Goal: Check status: Check status

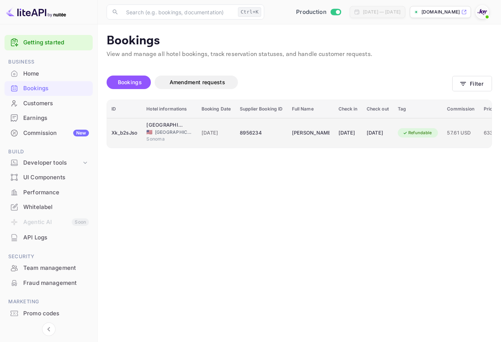
click at [393, 127] on td "[DATE]" at bounding box center [377, 133] width 31 height 30
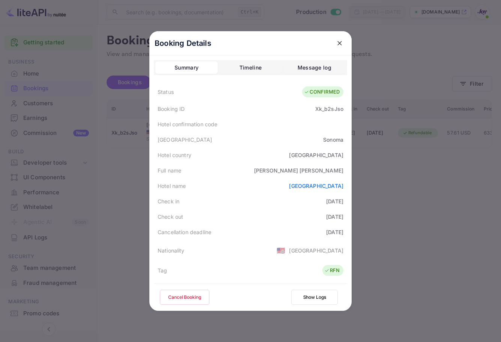
click at [445, 68] on div at bounding box center [250, 171] width 501 height 342
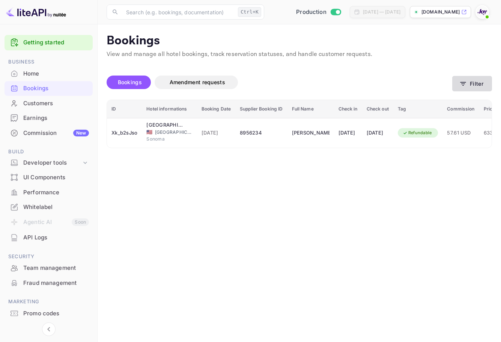
click at [464, 85] on icon "button" at bounding box center [464, 84] width 6 height 4
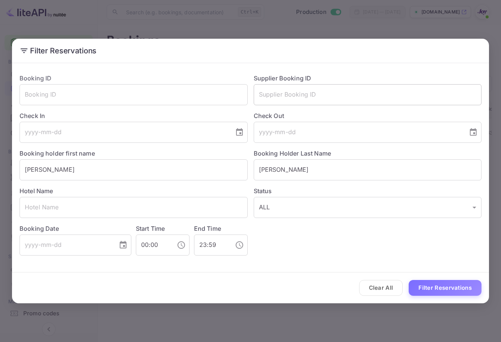
click at [333, 92] on input "text" at bounding box center [368, 94] width 228 height 21
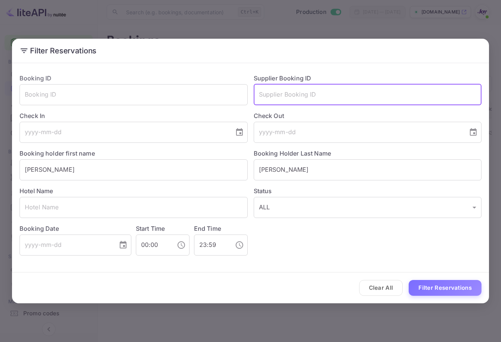
paste input "8995029"
type input "8995029"
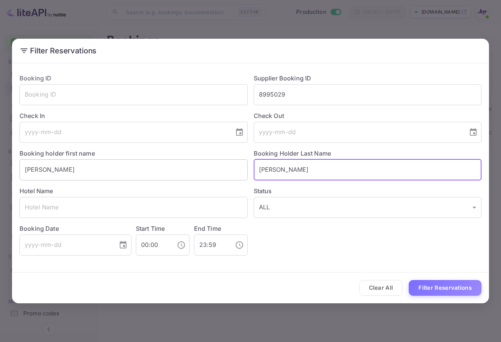
drag, startPoint x: 286, startPoint y: 170, endPoint x: 216, endPoint y: 169, distance: 70.2
click at [217, 169] on div "Booking ID ​ Supplier Booking ID 8995029 ​ Check In ​ Check Out ​ Booking holde…" at bounding box center [248, 162] width 468 height 188
drag, startPoint x: 84, startPoint y: 180, endPoint x: 1, endPoint y: 179, distance: 83.0
click at [1, 179] on div "Filter Reservations Booking ID ​ Supplier Booking ID 8995029 ​ Check In ​ Check…" at bounding box center [250, 171] width 501 height 342
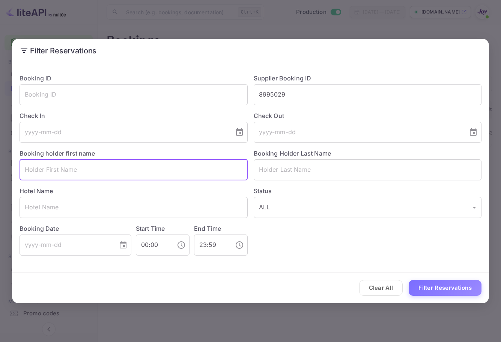
click at [442, 279] on div "Clear All Filter Reservations" at bounding box center [250, 287] width 477 height 31
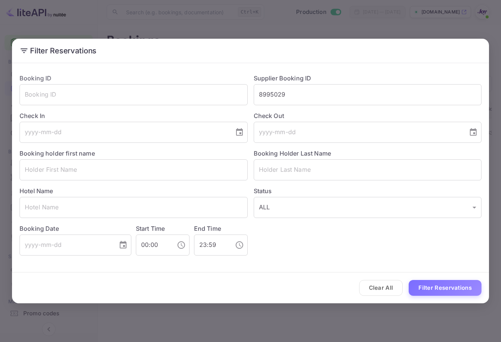
click at [440, 285] on button "Filter Reservations" at bounding box center [445, 288] width 73 height 16
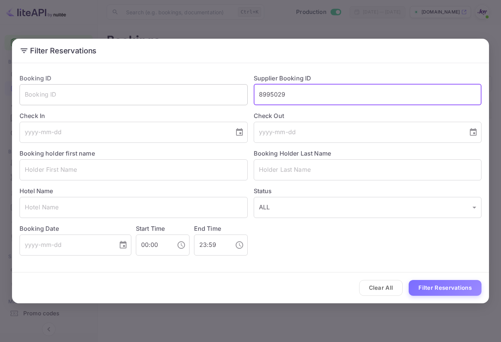
drag, startPoint x: 331, startPoint y: 98, endPoint x: 108, endPoint y: 94, distance: 222.7
click at [108, 95] on div "Booking ID ​ Supplier Booking ID 8995029 ​ Check In ​ Check Out ​ Booking holde…" at bounding box center [248, 162] width 468 height 188
paste input "text"
type input "8995029"
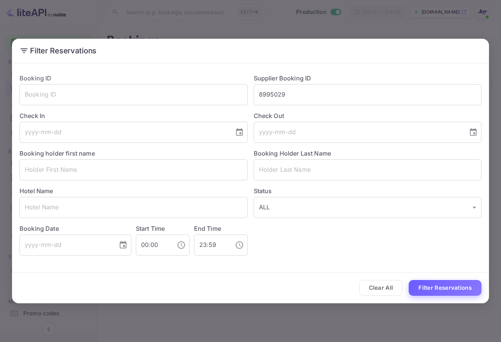
click at [450, 295] on div "Clear All Filter Reservations" at bounding box center [250, 287] width 477 height 31
click at [454, 285] on button "Filter Reservations" at bounding box center [445, 288] width 73 height 16
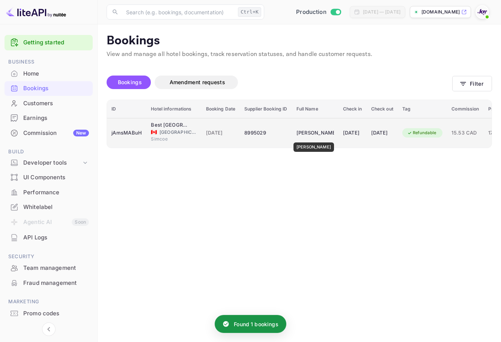
click at [313, 132] on div "[PERSON_NAME]" at bounding box center [316, 133] width 38 height 12
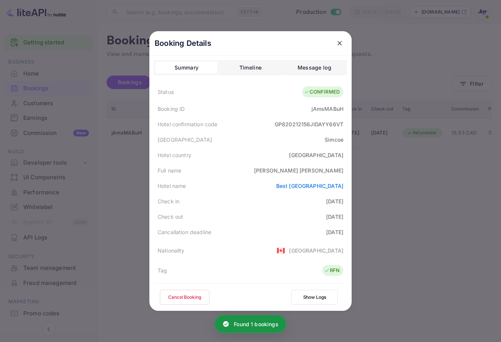
scroll to position [175, 0]
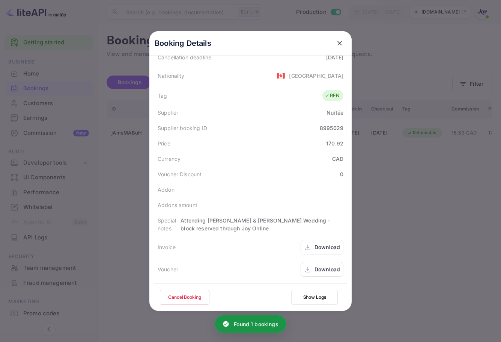
click at [321, 268] on div "Download" at bounding box center [328, 269] width 26 height 8
click at [336, 41] on icon "close" at bounding box center [340, 43] width 8 height 8
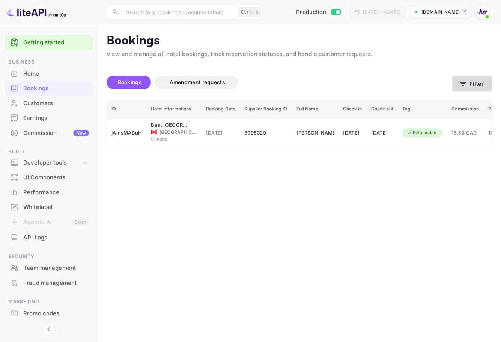
click at [478, 81] on button "Filter" at bounding box center [472, 83] width 40 height 15
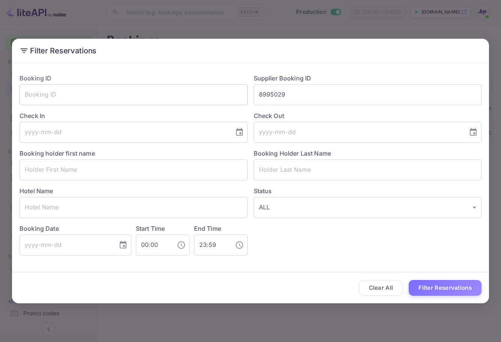
drag, startPoint x: 219, startPoint y: 97, endPoint x: 203, endPoint y: 99, distance: 15.6
click at [203, 99] on div "Booking ID ​ Supplier Booking ID 8995029 ​ Check In ​ Check Out ​ Booking holde…" at bounding box center [248, 162] width 468 height 188
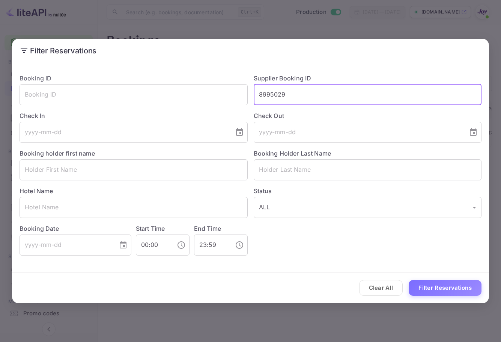
paste input "925445"
type input "9254459"
click at [445, 283] on button "Filter Reservations" at bounding box center [445, 288] width 73 height 16
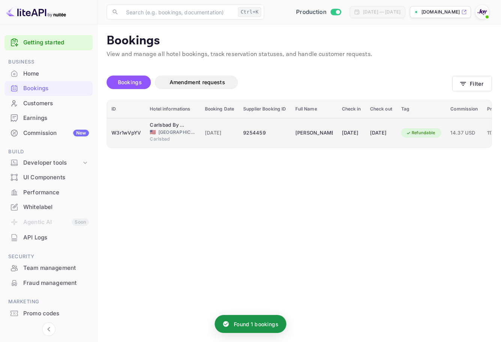
click at [397, 140] on td "[DATE]" at bounding box center [381, 133] width 31 height 30
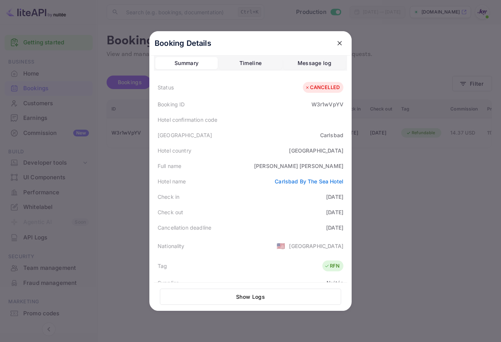
scroll to position [0, 0]
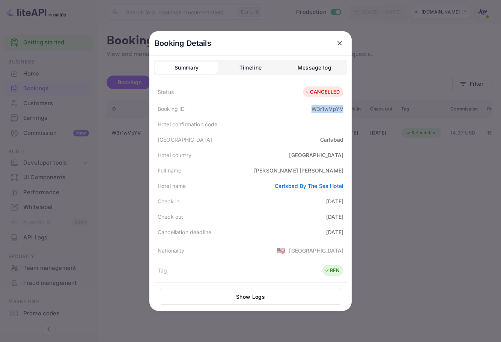
drag, startPoint x: 304, startPoint y: 105, endPoint x: 352, endPoint y: 111, distance: 48.3
click at [352, 111] on div "Booking Details Summary Timeline Message log Status CANCELLED Booking ID W3r1wV…" at bounding box center [250, 170] width 202 height 279
copy div "W3r1wVpYV"
click at [338, 40] on icon "close" at bounding box center [340, 43] width 8 height 8
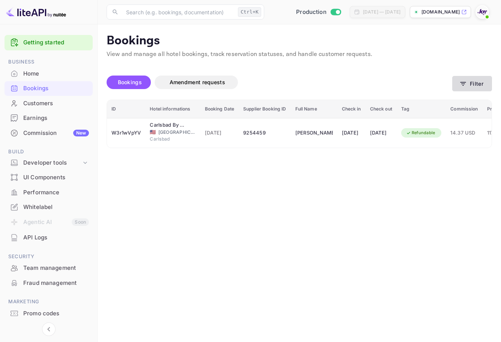
click at [461, 83] on button "Filter" at bounding box center [472, 83] width 40 height 15
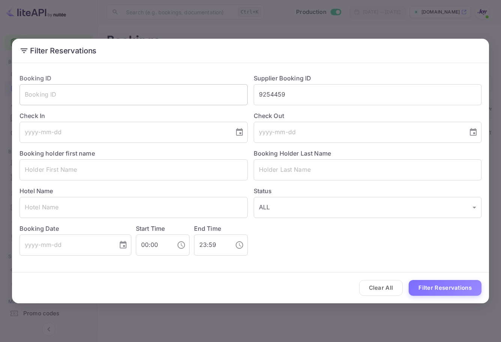
drag, startPoint x: 330, startPoint y: 81, endPoint x: 187, endPoint y: 104, distance: 145.2
click at [187, 104] on div "Booking ID ​ Supplier Booking ID 9254459 ​ Check In ​ Check Out ​ Booking holde…" at bounding box center [248, 162] width 468 height 188
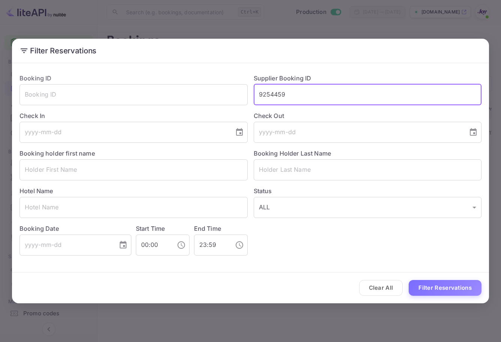
click at [283, 91] on input "9254459" at bounding box center [368, 94] width 228 height 21
paste input "344067"
type input "9344067"
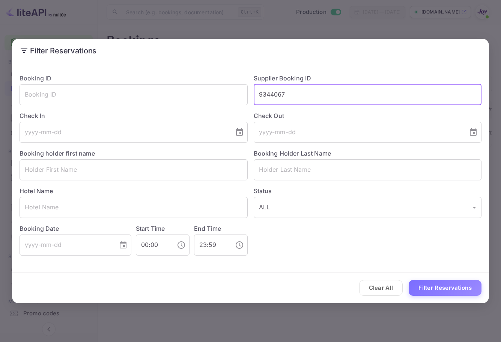
click at [454, 279] on div "Clear All Filter Reservations" at bounding box center [250, 287] width 477 height 31
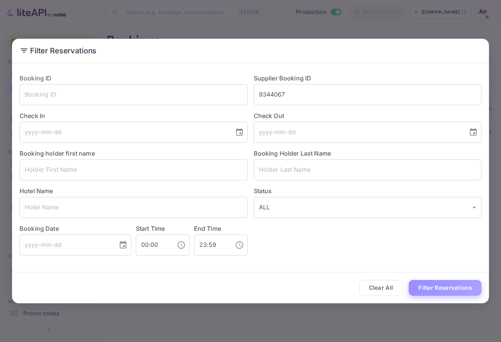
click at [449, 281] on button "Filter Reservations" at bounding box center [445, 288] width 73 height 16
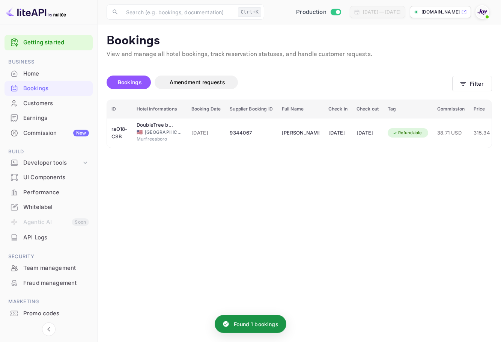
click at [353, 155] on main "Bookings View and manage all hotel bookings, track reservation statuses, and ha…" at bounding box center [300, 182] width 404 height 317
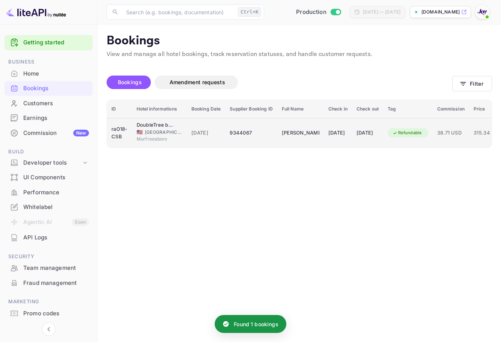
click at [367, 139] on td "[DATE]" at bounding box center [367, 133] width 31 height 30
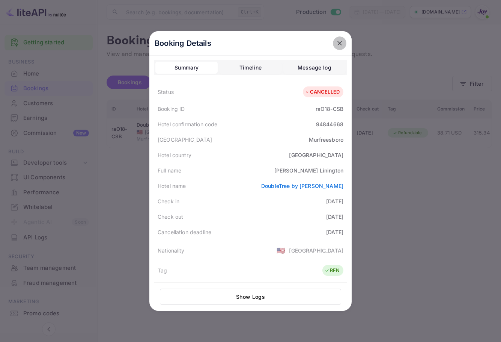
click at [338, 43] on icon "close" at bounding box center [340, 43] width 5 height 5
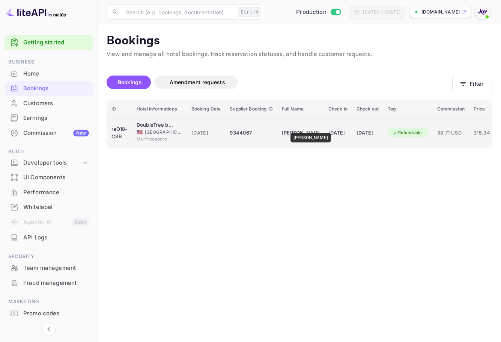
click at [310, 130] on div "[PERSON_NAME]" at bounding box center [301, 133] width 38 height 12
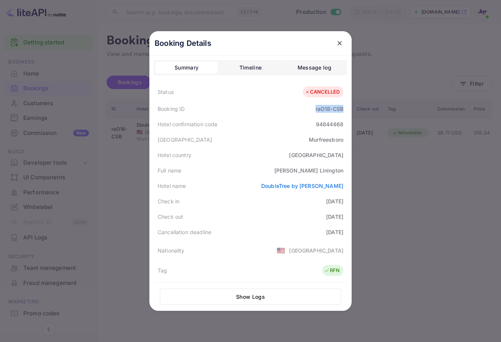
drag, startPoint x: 324, startPoint y: 110, endPoint x: 312, endPoint y: 76, distance: 35.4
click at [352, 109] on div "Booking Details Summary Timeline Message log Status CANCELLED Booking ID raO18-…" at bounding box center [250, 170] width 202 height 279
copy div "raO18-CSB"
copy div "Linington"
drag, startPoint x: 318, startPoint y: 172, endPoint x: 341, endPoint y: 170, distance: 22.9
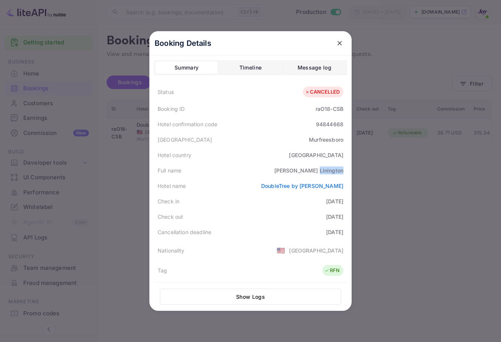
click at [341, 170] on div "[PERSON_NAME]" at bounding box center [308, 170] width 69 height 8
